Goal: Task Accomplishment & Management: Manage account settings

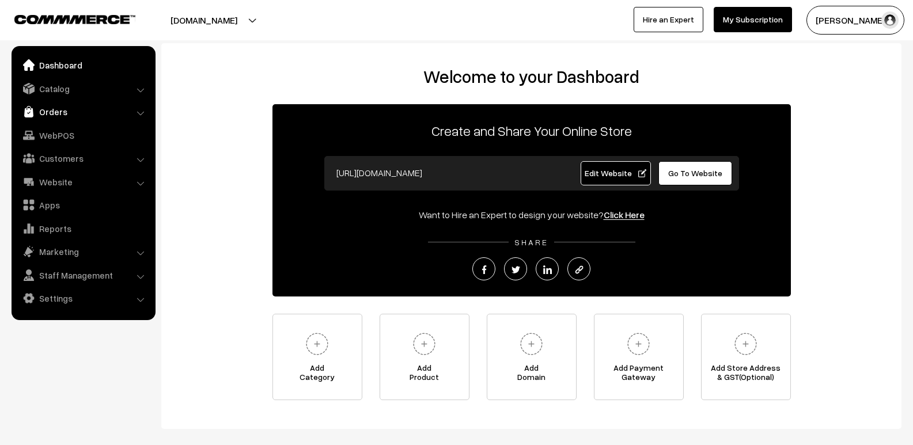
click at [74, 113] on link "Orders" at bounding box center [82, 111] width 137 height 21
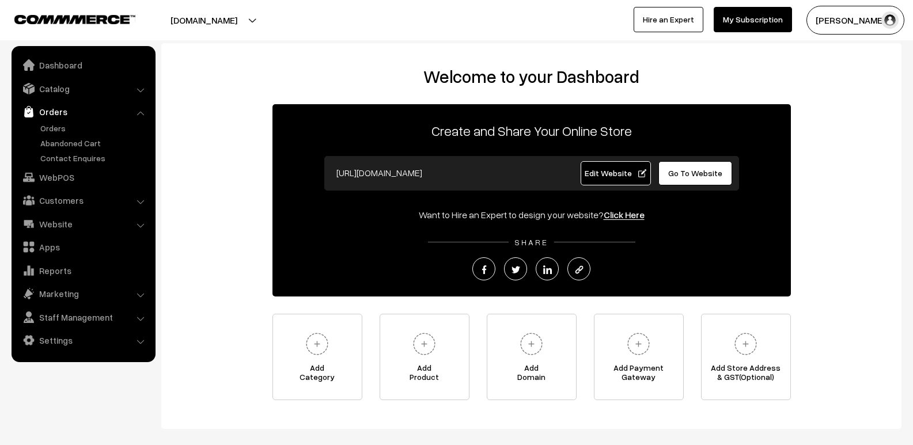
click at [74, 113] on link "Orders" at bounding box center [82, 111] width 137 height 21
click at [638, 170] on span "Edit Website" at bounding box center [616, 173] width 62 height 10
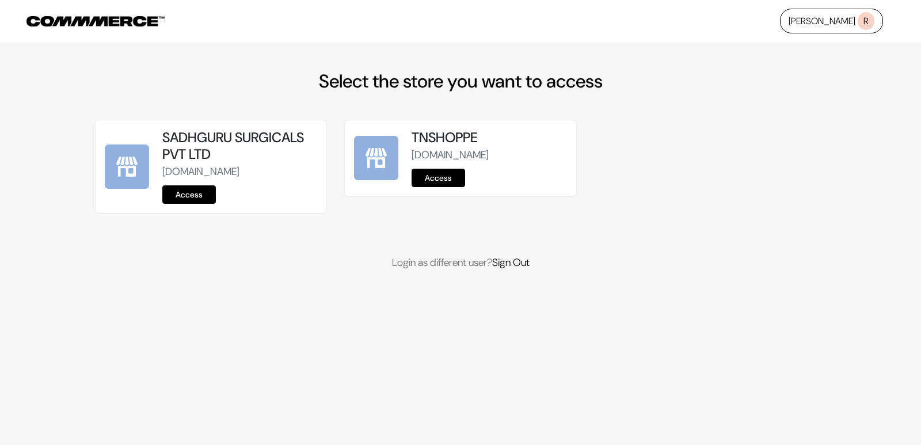
click at [439, 183] on link "Access" at bounding box center [439, 178] width 54 height 18
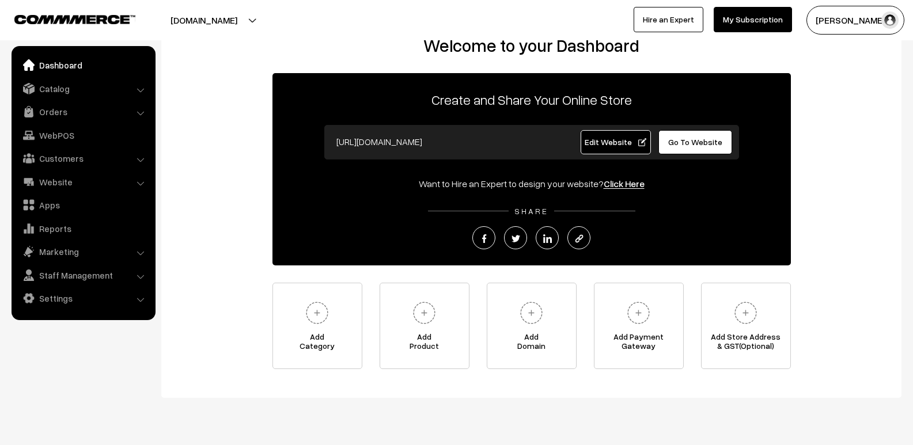
scroll to position [59, 0]
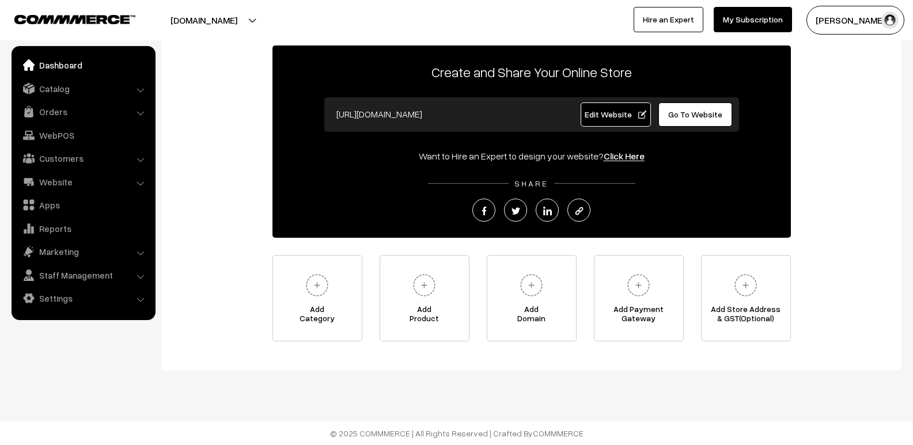
click at [693, 115] on span "Go To Website" at bounding box center [695, 114] width 54 height 10
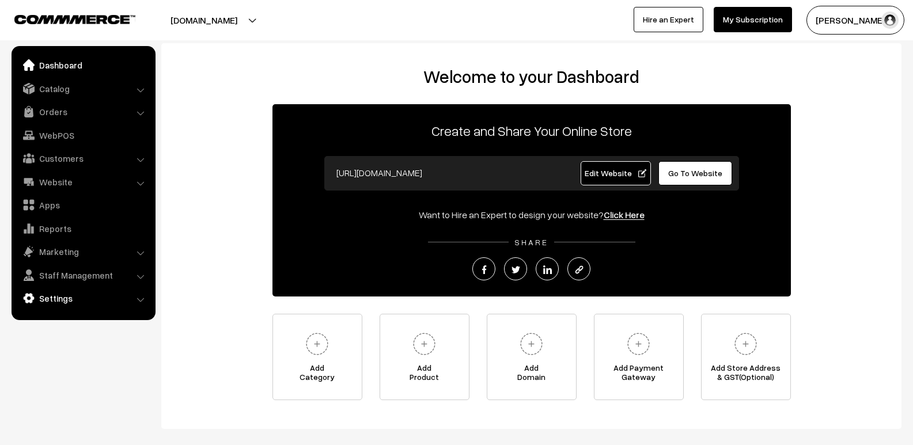
click at [56, 294] on link "Settings" at bounding box center [82, 298] width 137 height 21
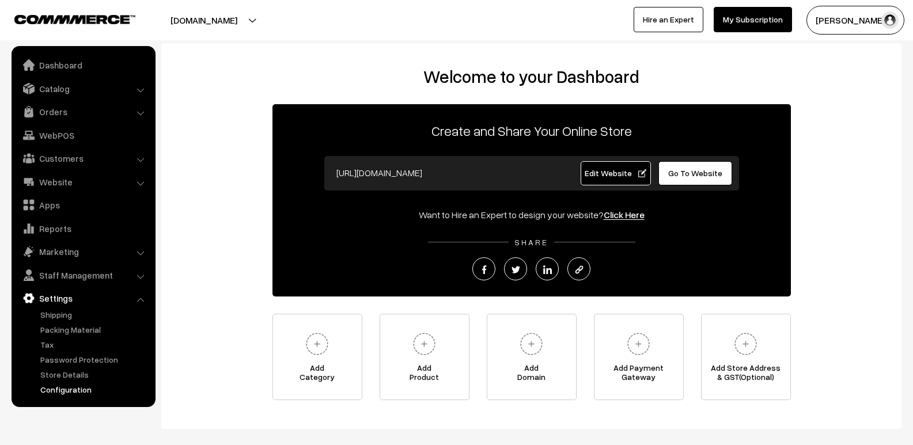
click at [58, 387] on link "Configuration" at bounding box center [94, 390] width 114 height 12
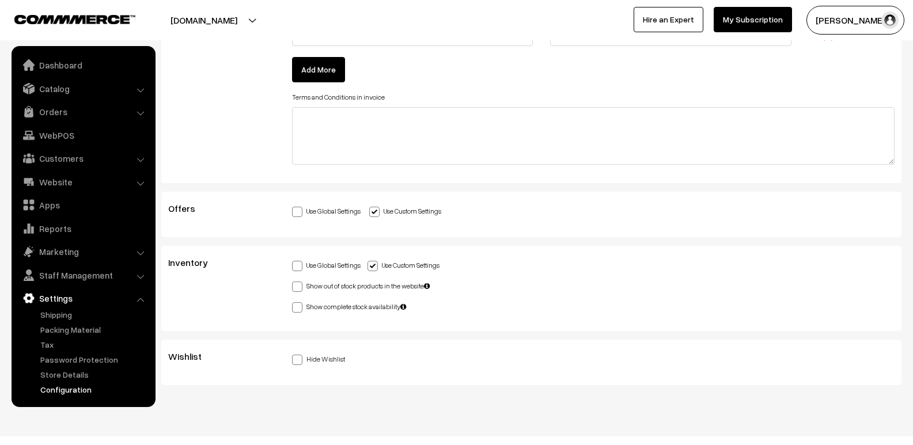
scroll to position [3218, 0]
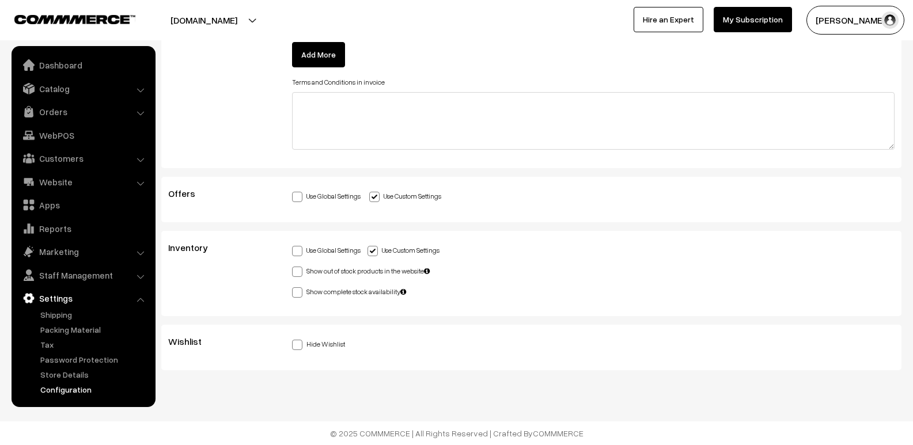
click at [299, 344] on span at bounding box center [297, 345] width 10 height 10
click at [299, 344] on input "Hide Wishlist" at bounding box center [295, 342] width 7 height 7
click at [297, 342] on span at bounding box center [297, 345] width 10 height 10
click at [297, 342] on input "Hide Wishlist" at bounding box center [295, 342] width 7 height 7
checkbox input "false"
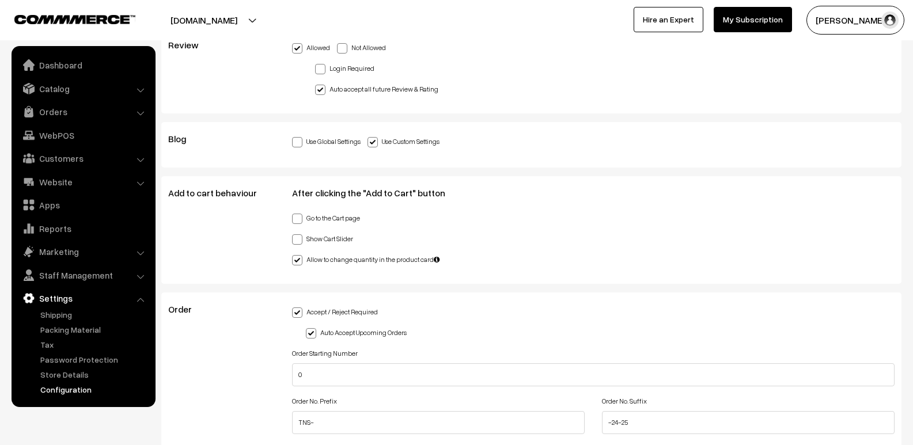
scroll to position [2412, 0]
click at [299, 243] on span at bounding box center [297, 242] width 10 height 10
click at [299, 243] on input "Show Cart Slider" at bounding box center [295, 239] width 7 height 7
checkbox input "true"
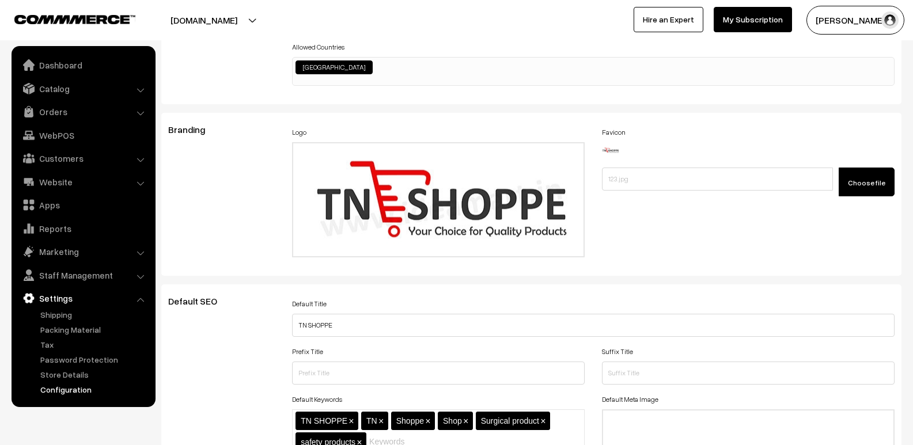
scroll to position [0, 0]
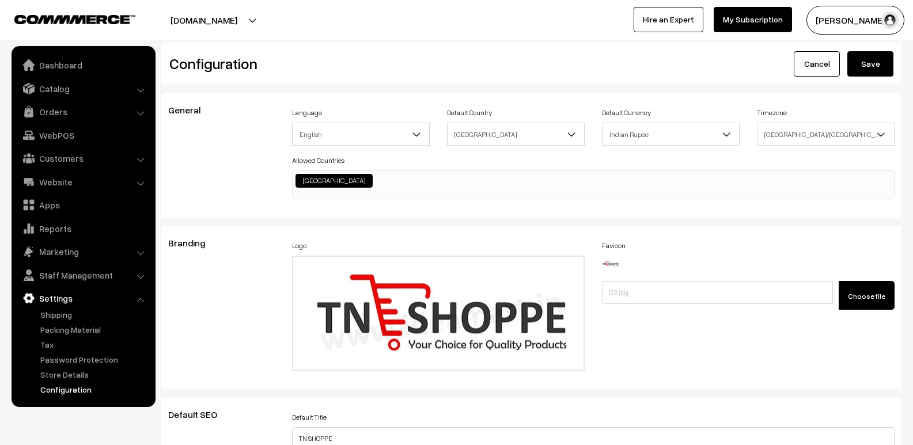
click at [864, 63] on button "Save" at bounding box center [870, 63] width 46 height 25
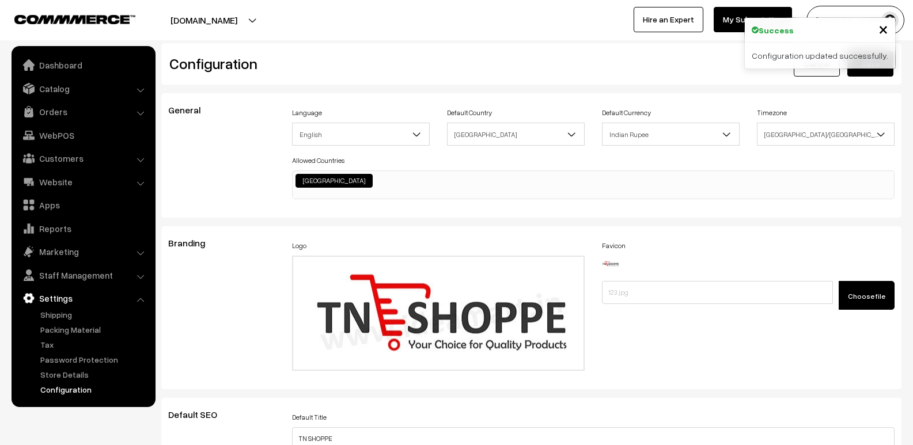
scroll to position [927, 0]
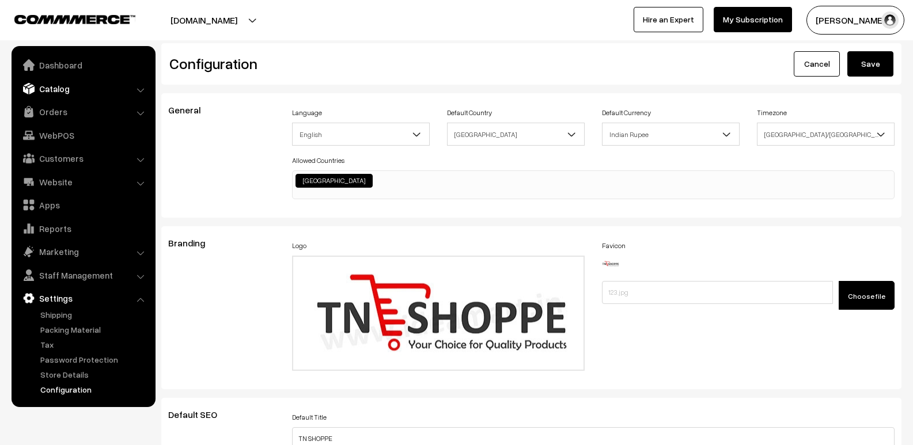
click at [56, 90] on link "Catalog" at bounding box center [82, 88] width 137 height 21
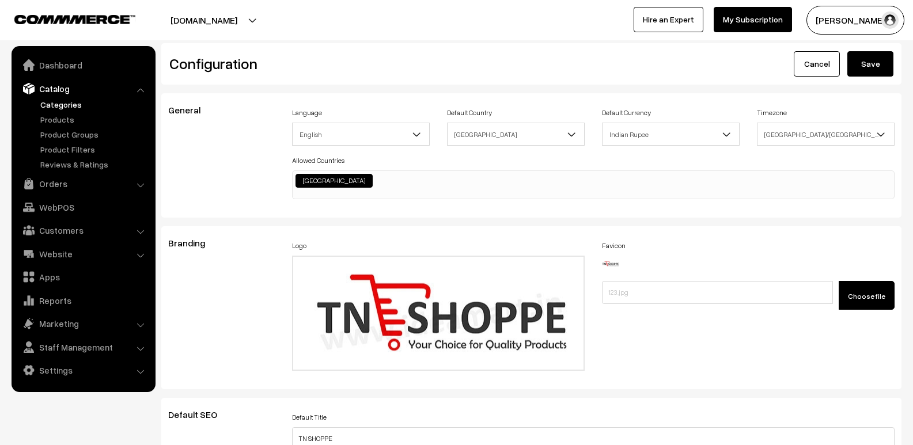
click at [67, 105] on link "Categories" at bounding box center [94, 104] width 114 height 12
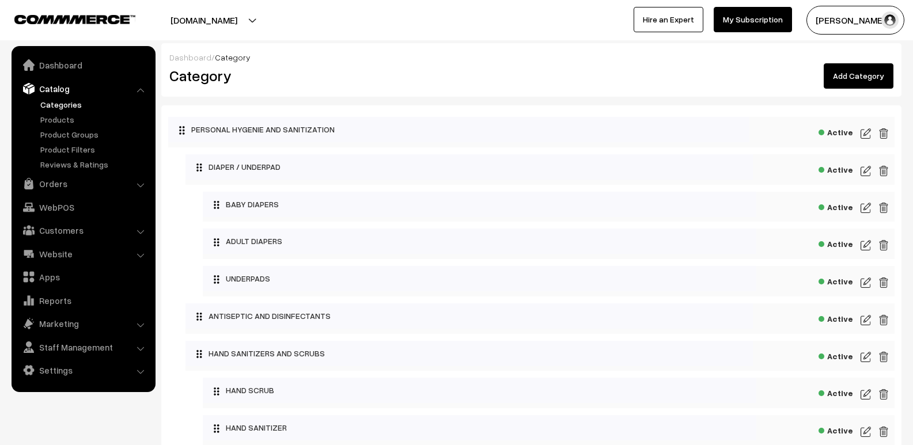
click at [866, 133] on img at bounding box center [865, 134] width 10 height 14
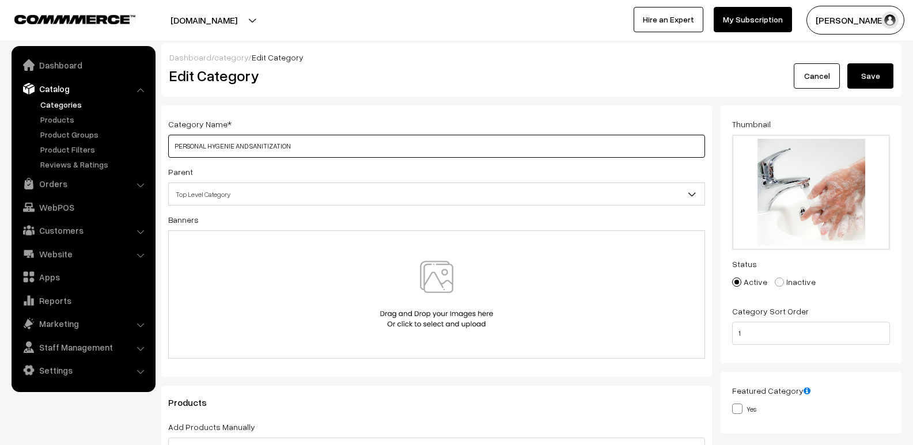
click at [323, 145] on input "PERSONAL HYGENIE AND SANITIZATION" at bounding box center [436, 146] width 537 height 23
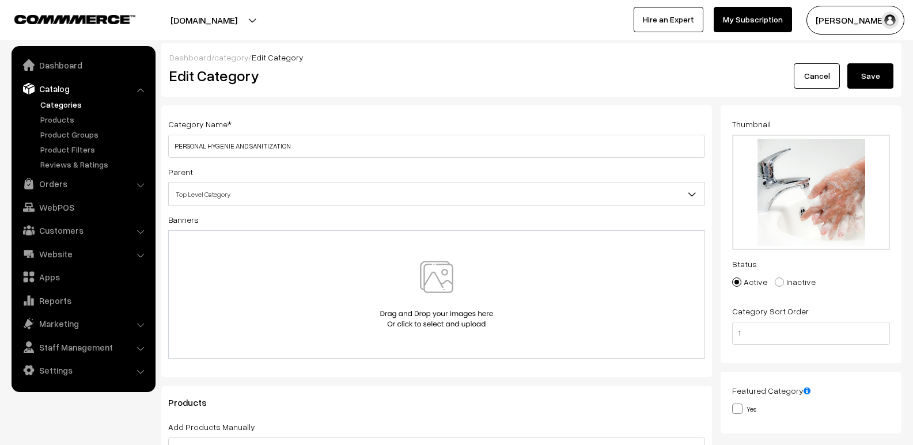
click at [386, 115] on div "Category Name * PERSONAL HYGENIE AND SANITIZATION Parent Top Level Category MED…" at bounding box center [436, 241] width 551 height 272
